Goal: Check status: Check status

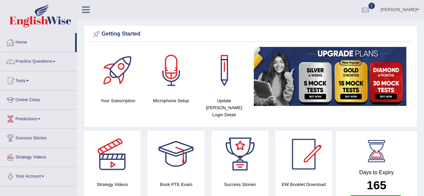
click at [28, 41] on link "Home" at bounding box center [37, 41] width 75 height 17
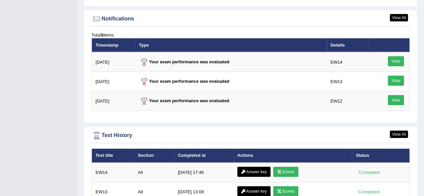
scroll to position [827, 0]
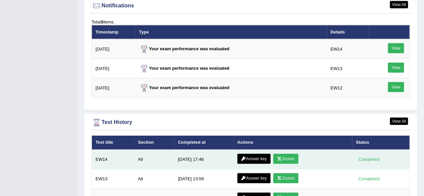
click at [290, 154] on link "Scores" at bounding box center [285, 159] width 25 height 10
click at [255, 154] on link "Answer key" at bounding box center [253, 159] width 33 height 10
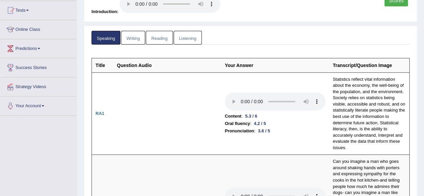
scroll to position [13, 0]
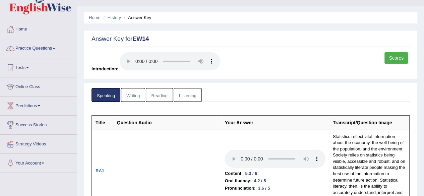
click at [134, 94] on link "Writing" at bounding box center [133, 95] width 24 height 14
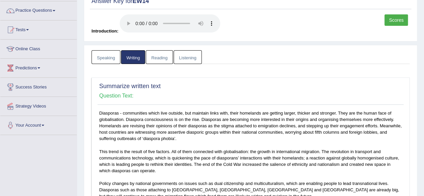
scroll to position [0, 0]
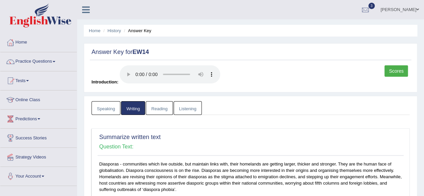
click at [161, 103] on link "Reading" at bounding box center [159, 108] width 27 height 14
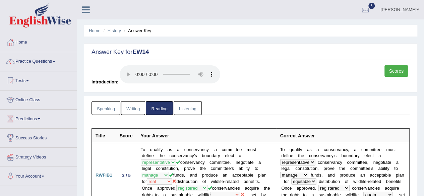
click at [191, 106] on link "Listening" at bounding box center [188, 108] width 28 height 14
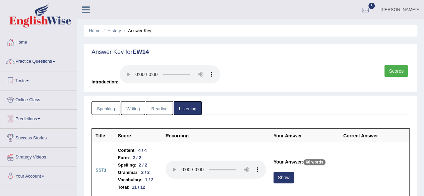
click at [394, 71] on link "Scores" at bounding box center [396, 70] width 23 height 11
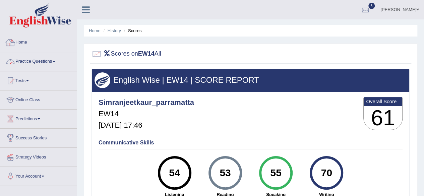
click at [21, 42] on link "Home" at bounding box center [38, 41] width 76 height 17
